Goal: Task Accomplishment & Management: Complete application form

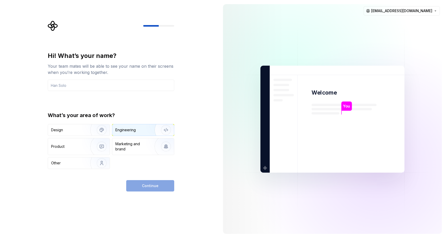
click at [134, 131] on div "Engineering" at bounding box center [125, 129] width 20 height 5
click at [91, 87] on input "text" at bounding box center [111, 85] width 126 height 11
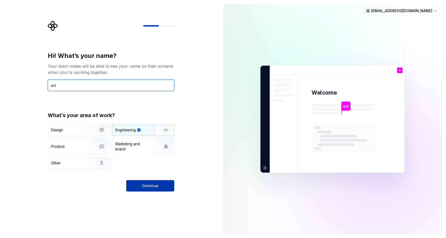
type input "aol"
click at [147, 183] on button "Continue" at bounding box center [150, 185] width 48 height 11
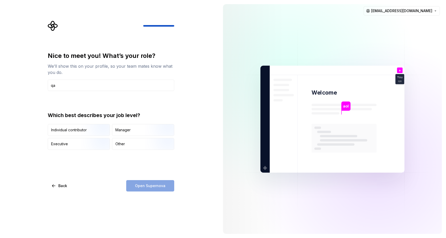
type input "q"
type input "QA"
click at [145, 130] on img "button" at bounding box center [161, 136] width 33 height 35
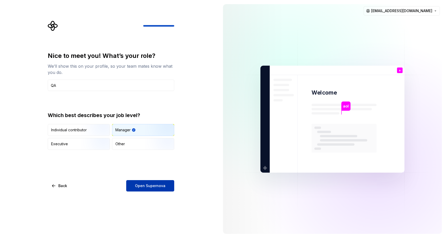
click at [148, 186] on span "Open Supernova" at bounding box center [150, 185] width 30 height 5
